Goal: Participate in discussion: Engage in conversation with other users on a specific topic

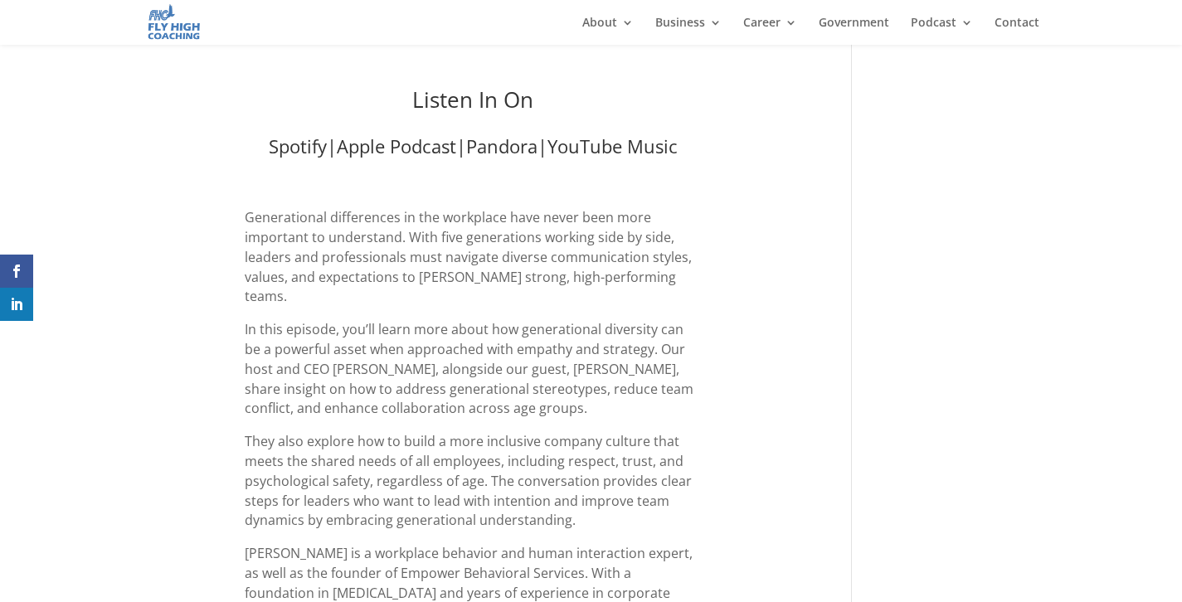
scroll to position [747, 0]
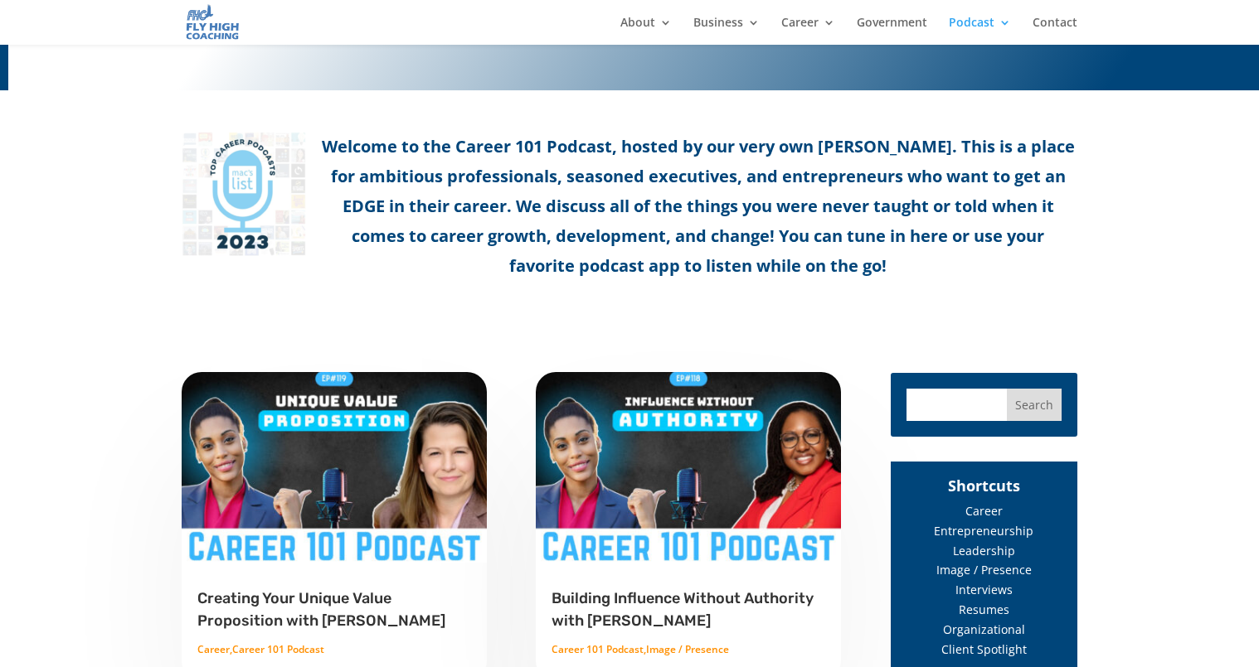
scroll to position [551, 0]
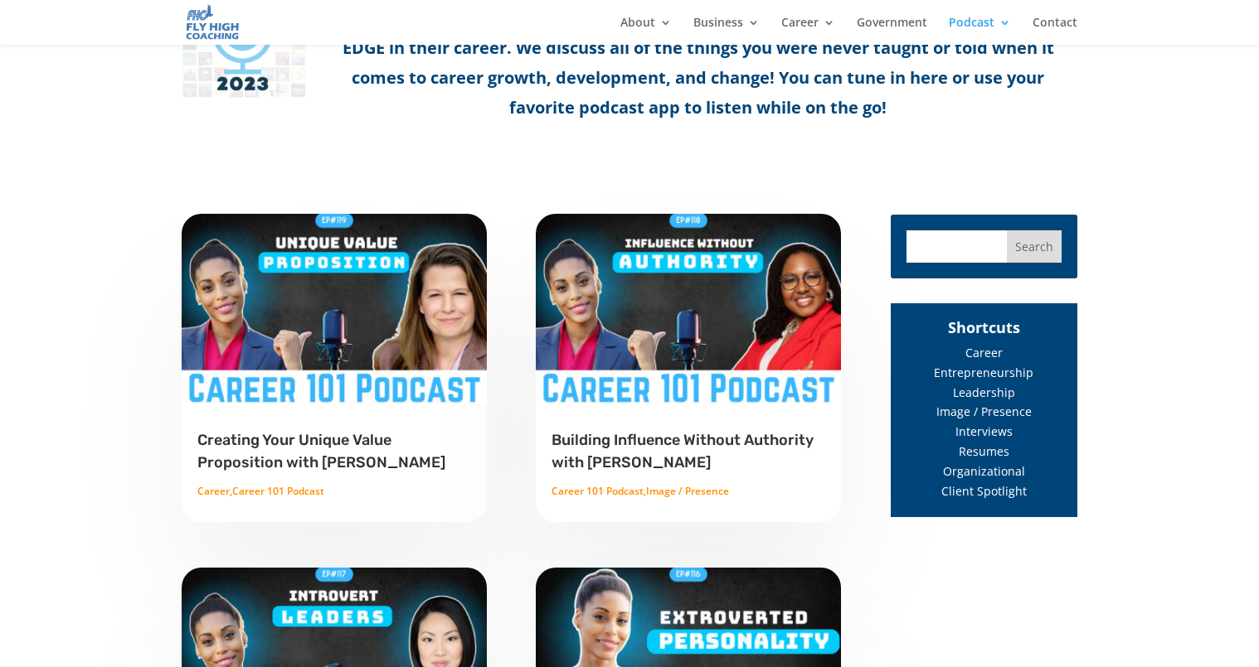
click at [289, 451] on h2 "Creating Your Unique Value Proposition with [PERSON_NAME]" at bounding box center [334, 454] width 274 height 51
click at [355, 444] on link "Creating Your Unique Value Proposition with Gina Riley" at bounding box center [321, 451] width 248 height 40
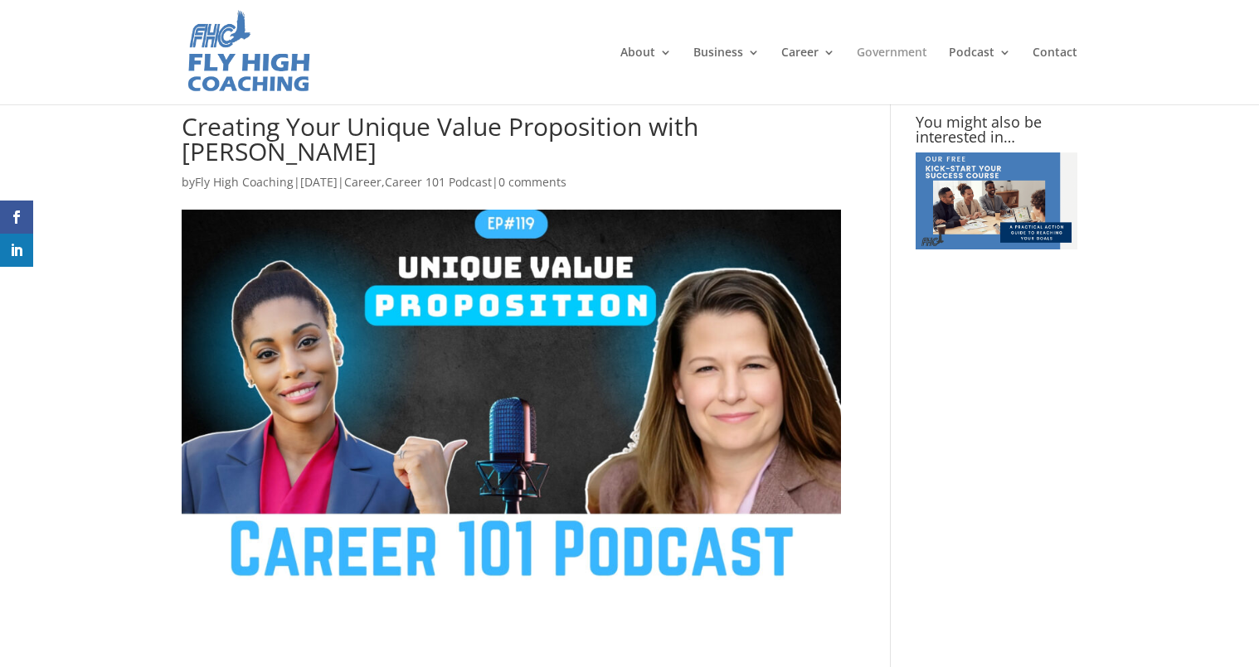
type textarea "Comment *"
type input "Name *"
type input "Email *"
type input "Website"
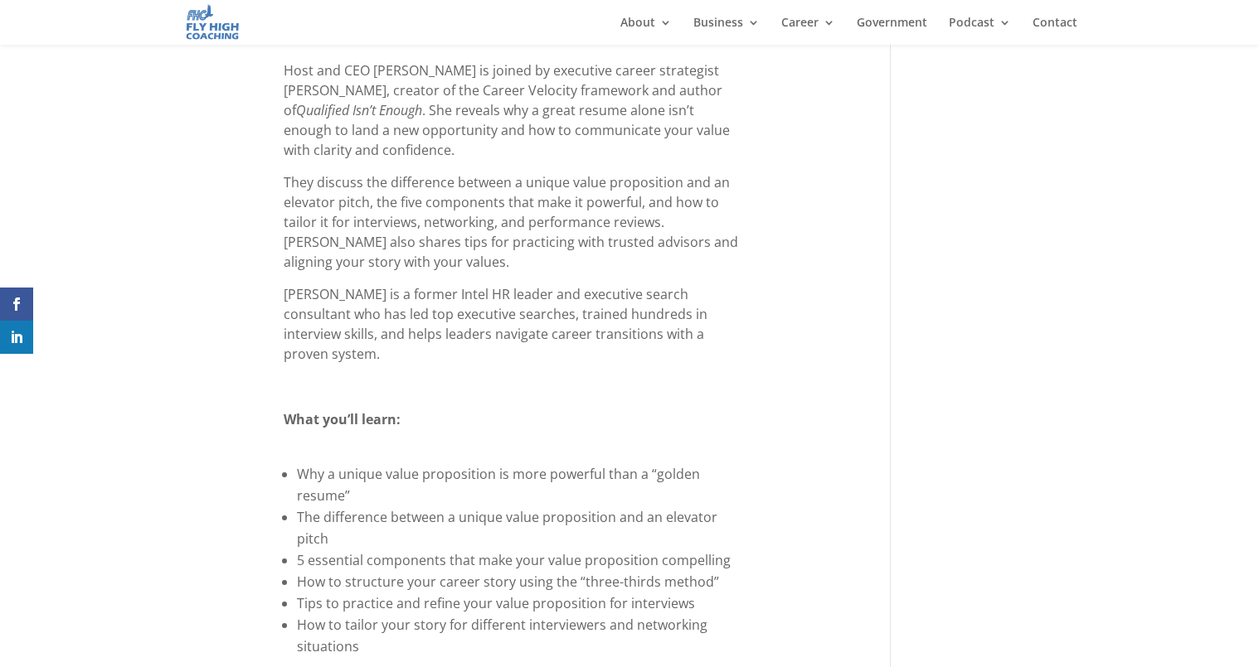
scroll to position [1065, 0]
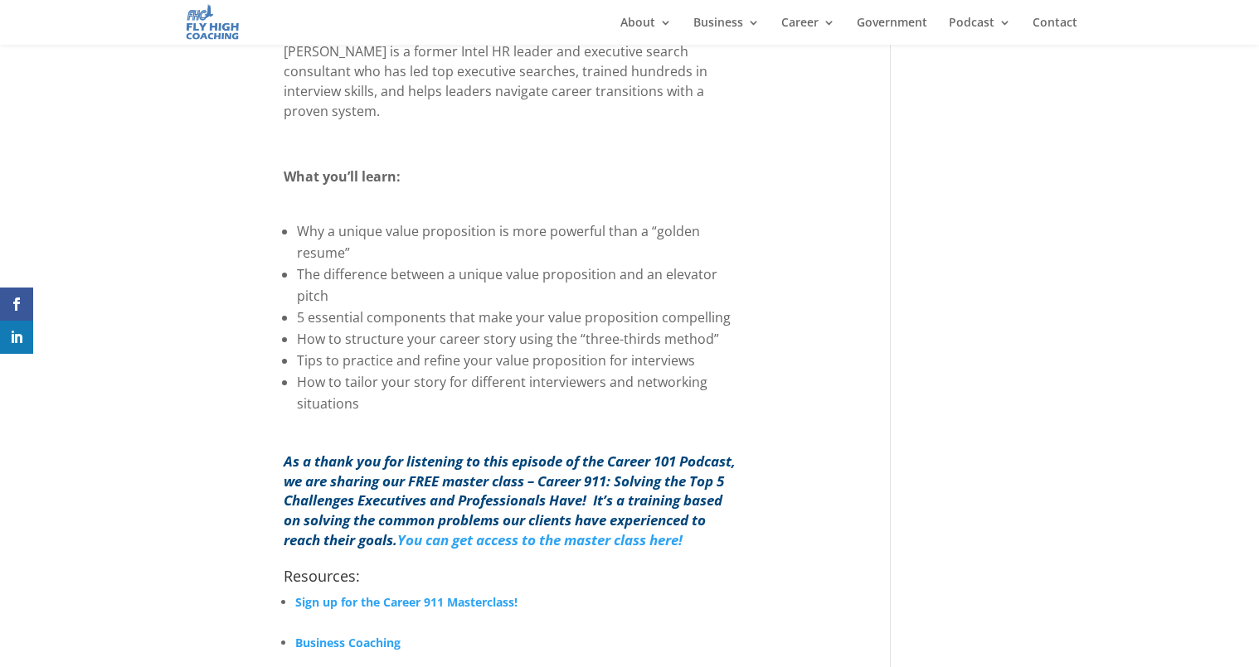
click at [295, 201] on p at bounding box center [512, 211] width 456 height 20
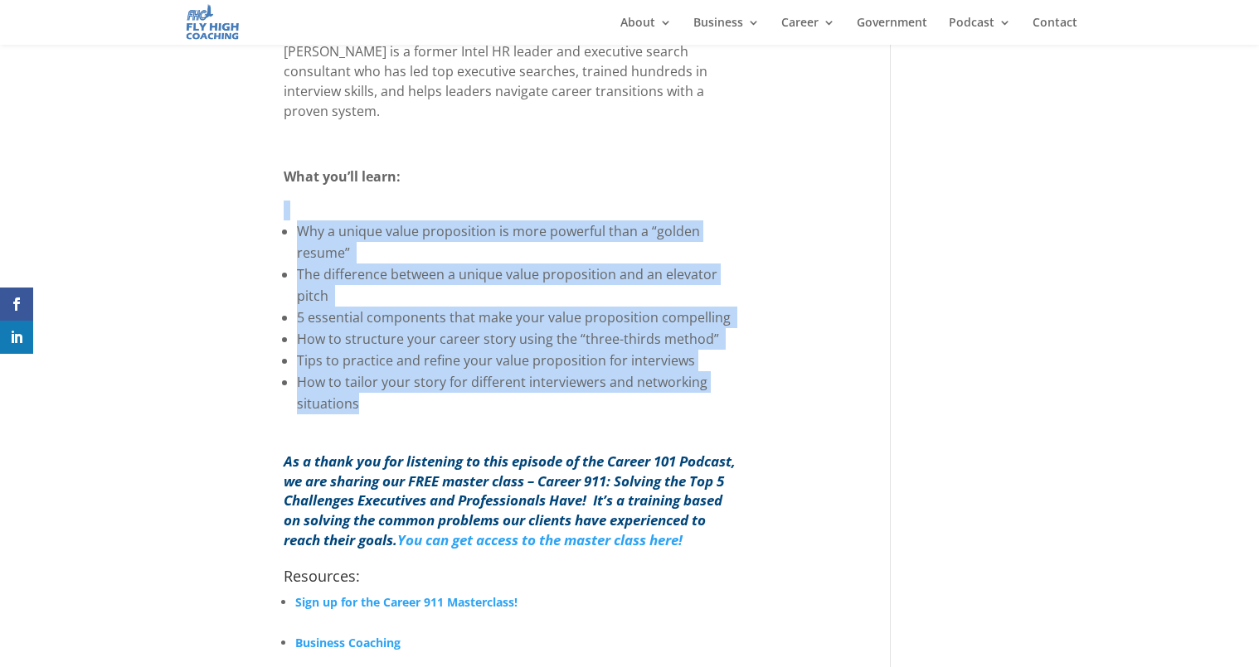
drag, startPoint x: 270, startPoint y: 158, endPoint x: 635, endPoint y: 347, distance: 410.9
click at [634, 349] on div "Your unique value proposition is the key to standing out in interviews, network…" at bounding box center [511, 79] width 659 height 707
copy div "Why a unique value proposition is more powerful than a “golden resume” The diff…"
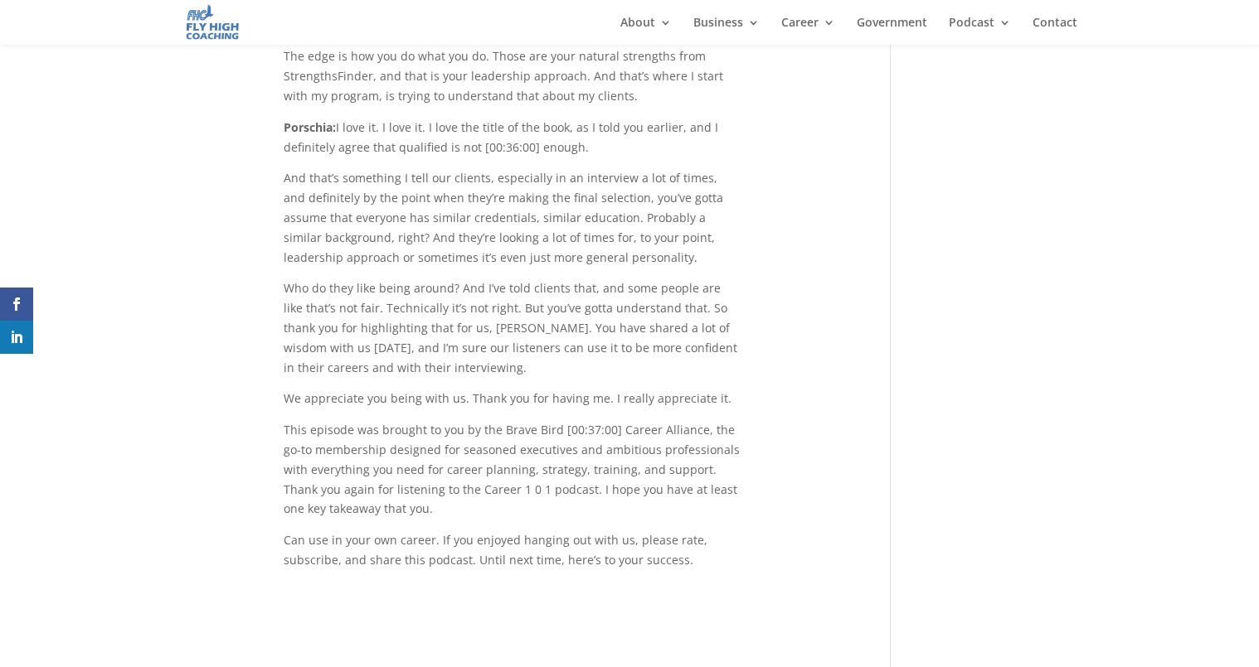
scroll to position [13170, 0]
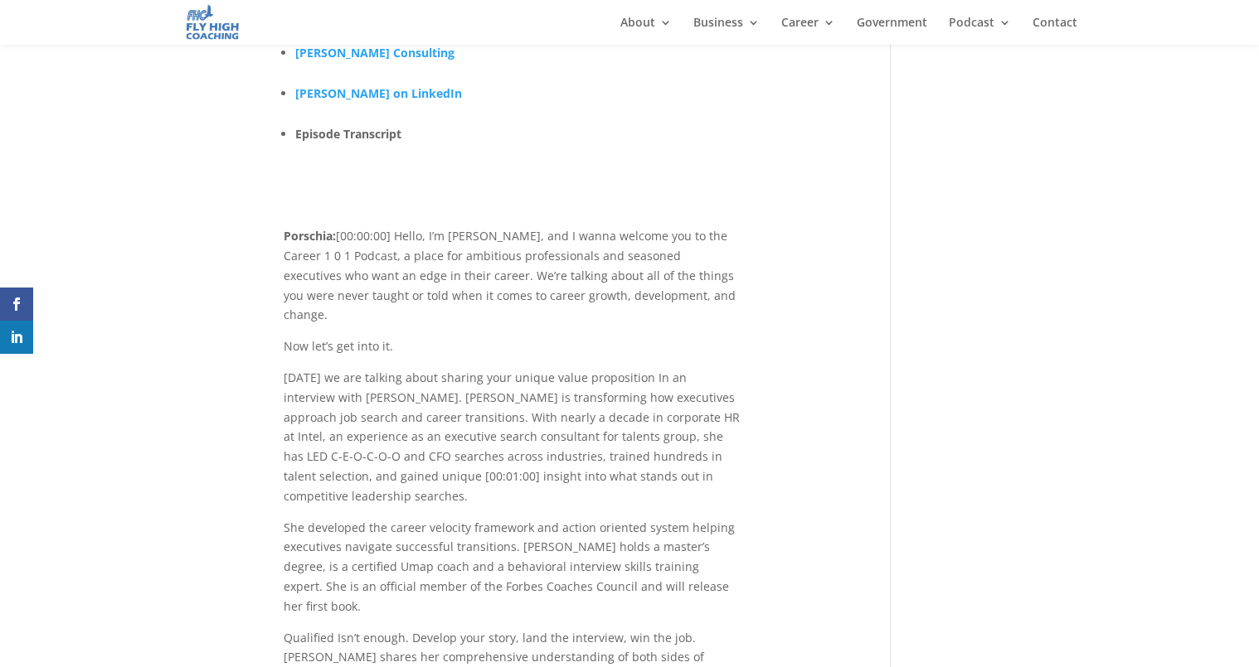
scroll to position [0, 0]
